Goal: Information Seeking & Learning: Understand process/instructions

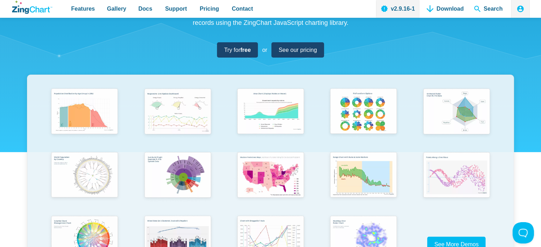
scroll to position [178, 0]
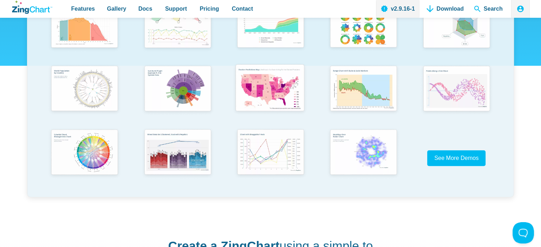
click at [250, 75] on img "App Content" at bounding box center [270, 89] width 77 height 55
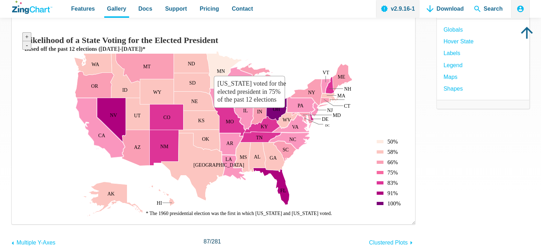
scroll to position [36, 0]
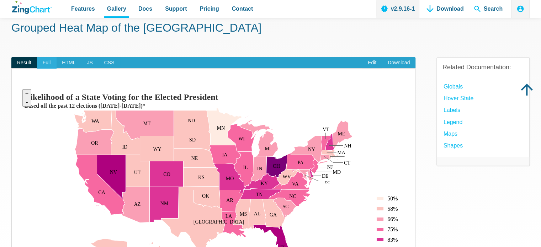
click at [48, 62] on span "Full" at bounding box center [47, 62] width 20 height 11
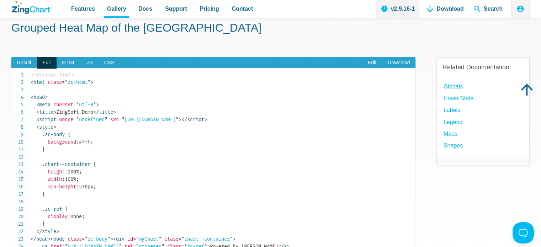
scroll to position [0, 0]
click at [72, 63] on span "HTML" at bounding box center [68, 62] width 25 height 11
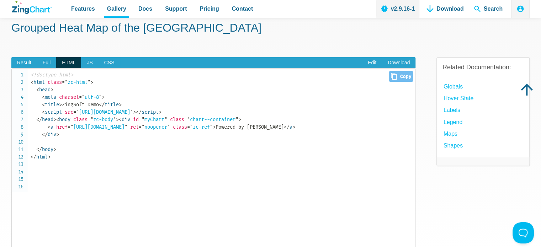
click at [18, 71] on pre "<!doctype html> < html class = " zc-html " > < head > < meta charset = " utf-8 …" at bounding box center [213, 162] width 404 height 189
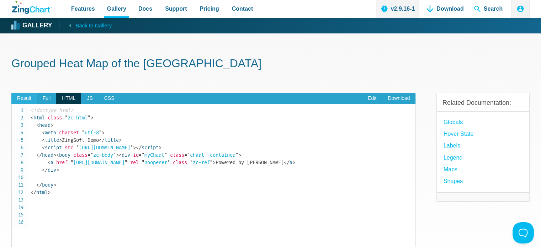
click at [25, 99] on span "Result" at bounding box center [24, 98] width 26 height 11
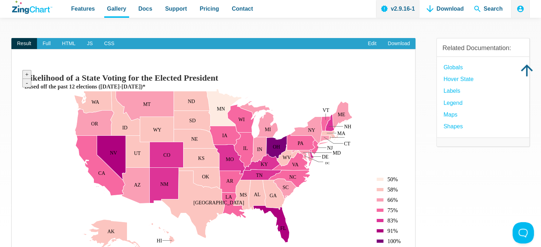
scroll to position [71, 0]
